Goal: Learn about a topic: Learn about a topic

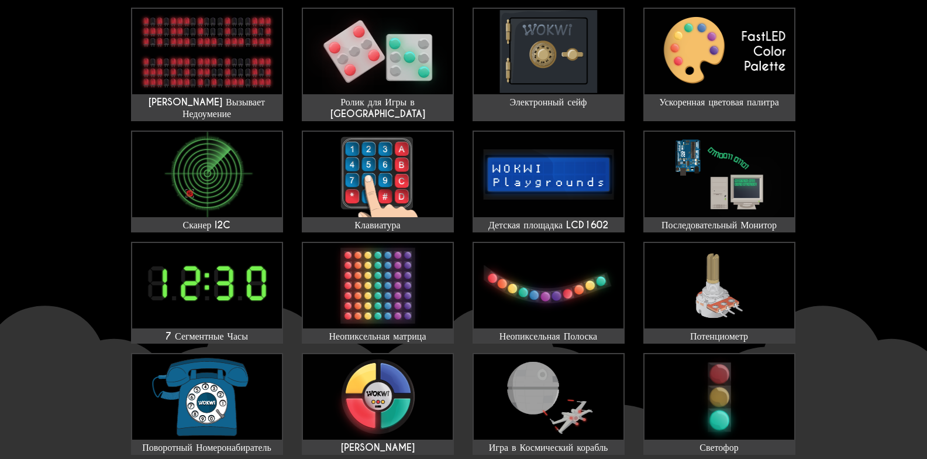
scroll to position [59, 0]
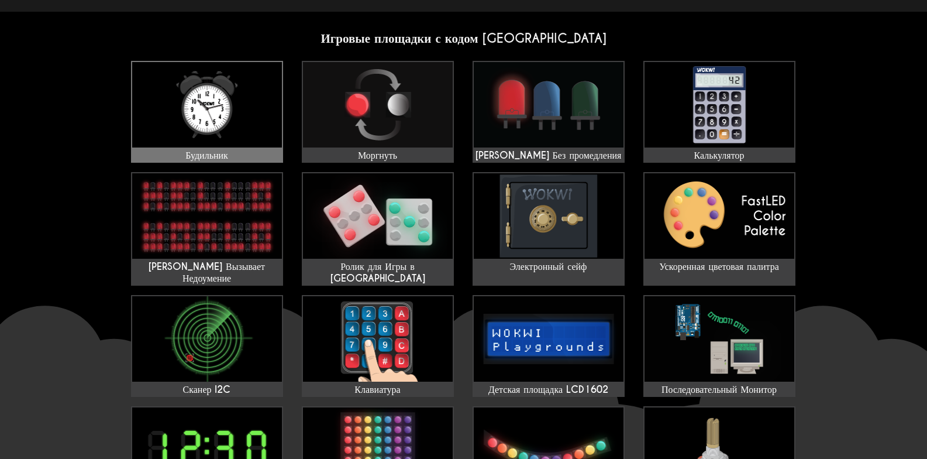
click at [243, 114] on img at bounding box center [207, 104] width 150 height 85
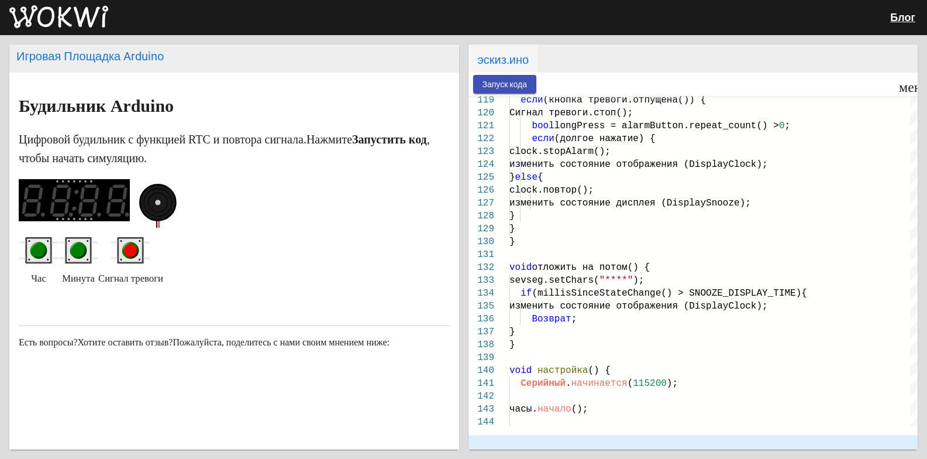
click at [61, 26] on img at bounding box center [58, 16] width 99 height 23
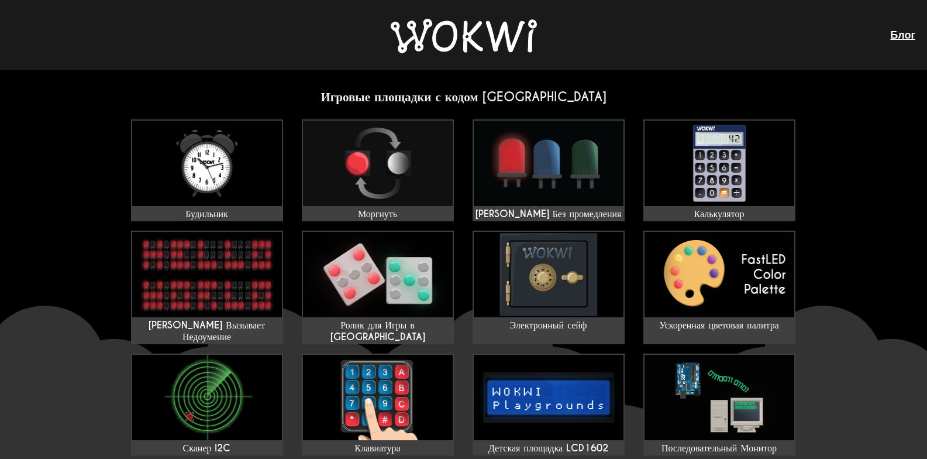
click at [475, 36] on img at bounding box center [464, 36] width 146 height 35
